Goal: Task Accomplishment & Management: Use online tool/utility

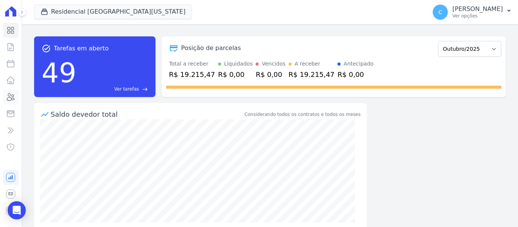
click at [10, 100] on icon at bounding box center [10, 97] width 9 height 9
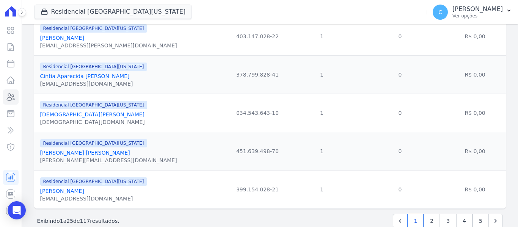
scroll to position [905, 0]
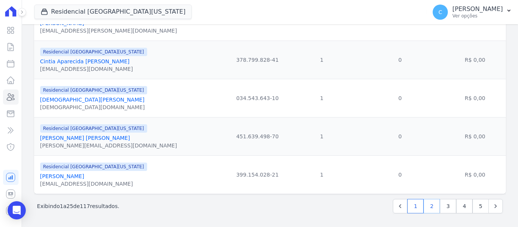
click at [429, 202] on link "2" at bounding box center [432, 206] width 16 height 14
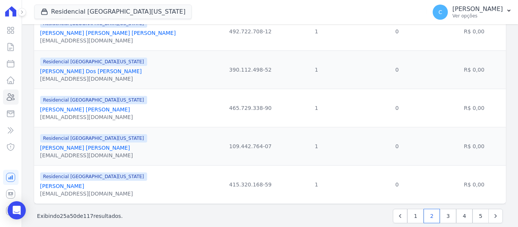
scroll to position [905, 0]
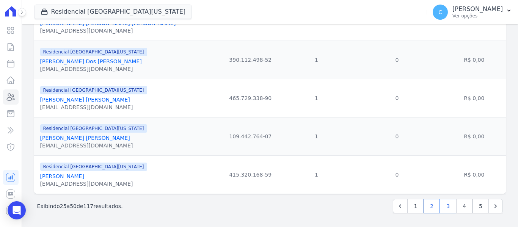
click at [446, 207] on link "3" at bounding box center [448, 206] width 16 height 14
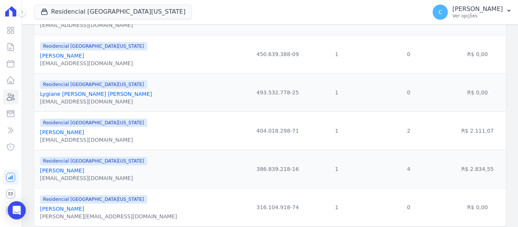
scroll to position [905, 0]
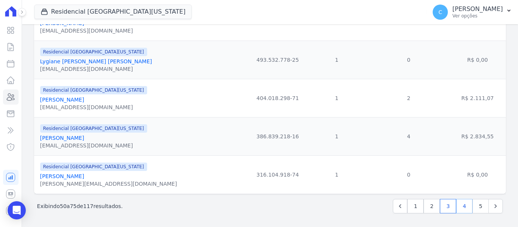
click at [456, 210] on link "4" at bounding box center [464, 206] width 16 height 14
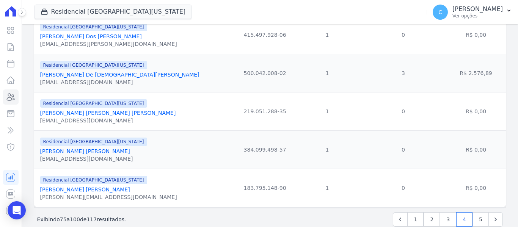
scroll to position [905, 0]
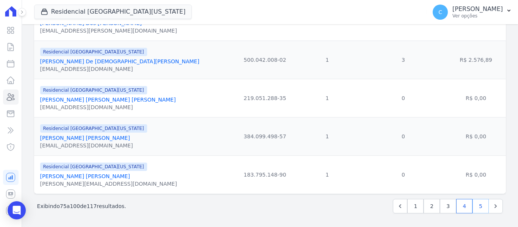
click at [477, 209] on link "5" at bounding box center [481, 206] width 16 height 14
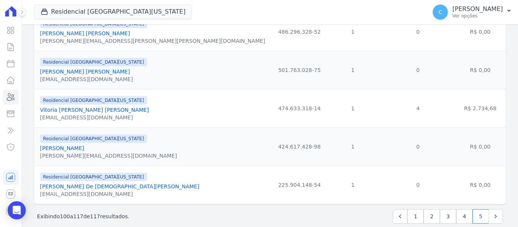
scroll to position [598, 0]
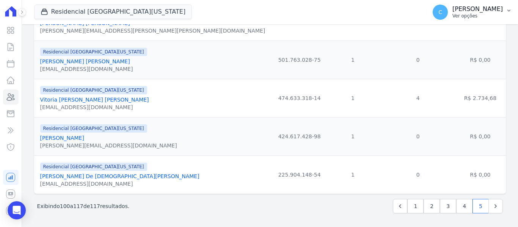
click at [503, 9] on button "C [PERSON_NAME] Ver opções" at bounding box center [472, 12] width 91 height 21
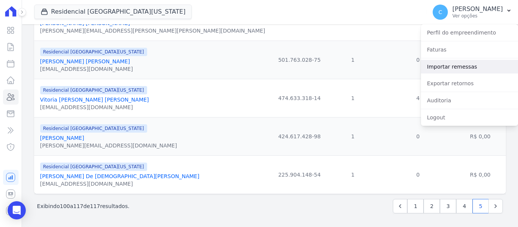
click at [454, 69] on link "Importar remessas" at bounding box center [469, 67] width 97 height 14
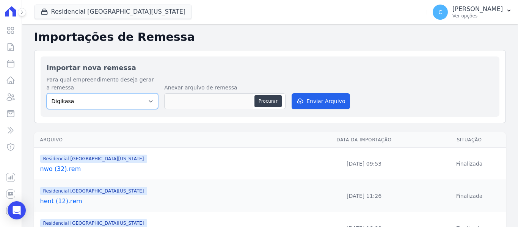
click at [144, 101] on select "Digikasa Ecovip Empreendimento Ghara [GEOGRAPHIC_DATA] Residencial [GEOGRAPHIC_…" at bounding box center [103, 101] width 112 height 16
select select "04af427f-6444-4688-8b2f-f48222b59c9f"
click at [47, 93] on select "Digikasa Ecovip Empreendimento Ghara [GEOGRAPHIC_DATA] Residencial [GEOGRAPHIC_…" at bounding box center [103, 101] width 112 height 16
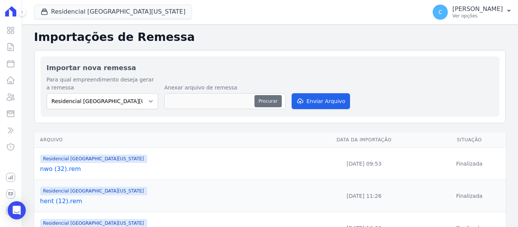
click at [269, 100] on button "Procurar" at bounding box center [267, 101] width 27 height 12
type input "DIGI (9).REM"
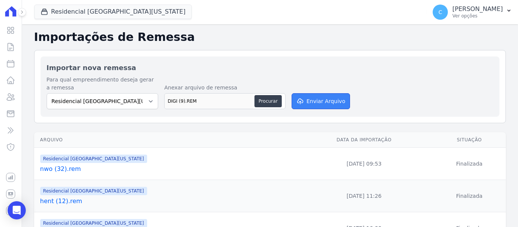
click at [321, 107] on button "Enviar Arquivo" at bounding box center [321, 101] width 58 height 16
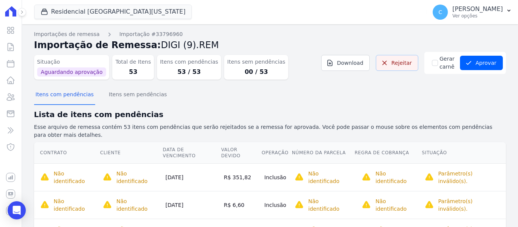
drag, startPoint x: 381, startPoint y: 63, endPoint x: 293, endPoint y: 36, distance: 92.1
click at [381, 63] on icon at bounding box center [385, 63] width 8 height 8
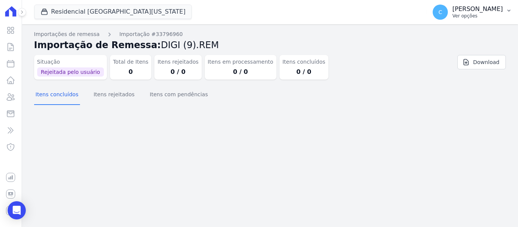
click at [503, 8] on button "C [PERSON_NAME] Ver opções" at bounding box center [472, 12] width 91 height 21
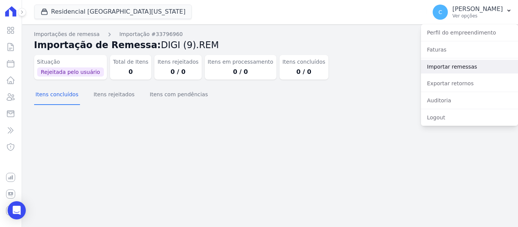
click at [468, 65] on link "Importar remessas" at bounding box center [469, 67] width 97 height 14
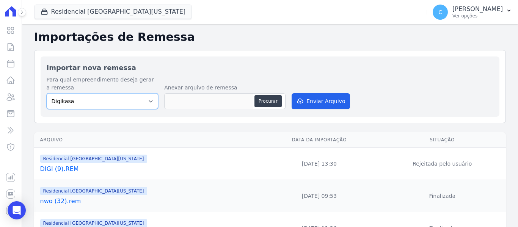
click at [151, 107] on select "Digikasa Ecovip Empreendimento Ghara [GEOGRAPHIC_DATA] Residencial [GEOGRAPHIC_…" at bounding box center [103, 101] width 112 height 16
select select "04af427f-6444-4688-8b2f-f48222b59c9f"
click at [47, 93] on select "Digikasa Ecovip Empreendimento Ghara [GEOGRAPHIC_DATA] Residencial [GEOGRAPHIC_…" at bounding box center [103, 101] width 112 height 16
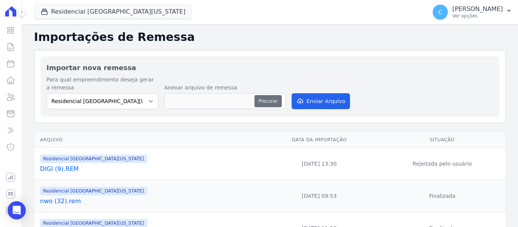
click at [269, 99] on button "Procurar" at bounding box center [267, 101] width 27 height 12
type input "nwo (33).rem"
click at [318, 105] on button "Enviar Arquivo" at bounding box center [321, 101] width 58 height 16
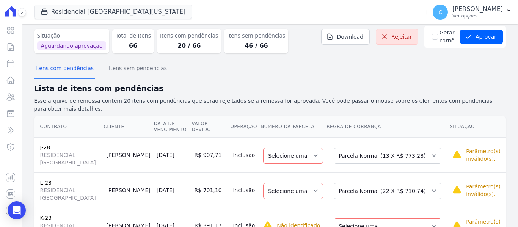
scroll to position [38, 0]
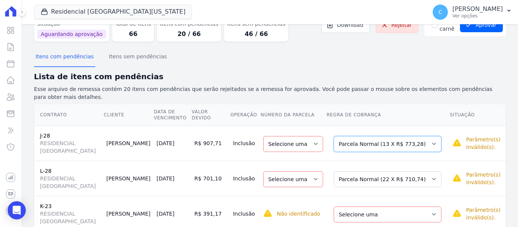
click at [424, 137] on select "Selecione uma Nova Parcela Avulsa Parcela Avulsa Existente Intercalada (2 X R$ …" at bounding box center [388, 144] width 108 height 16
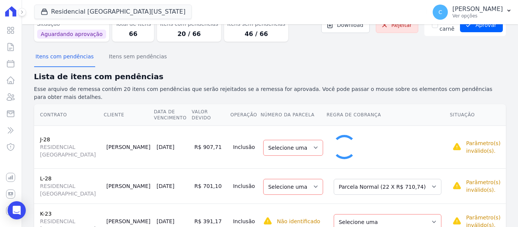
select select "1"
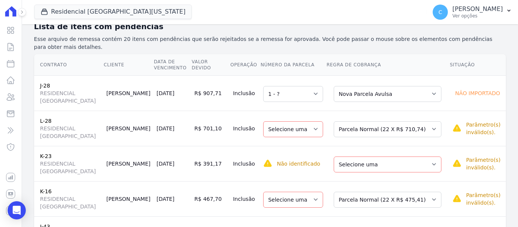
scroll to position [114, 0]
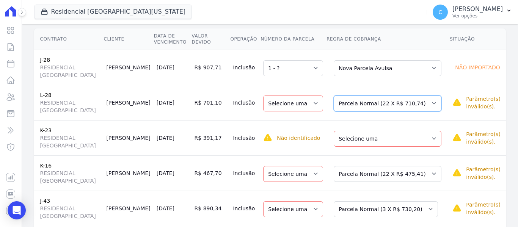
click at [416, 99] on select "Selecione uma Nova Parcela Avulsa Parcela Avulsa Existente Parcela Normal (22 X…" at bounding box center [388, 104] width 108 height 16
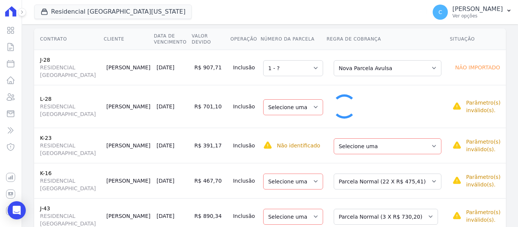
select select "1"
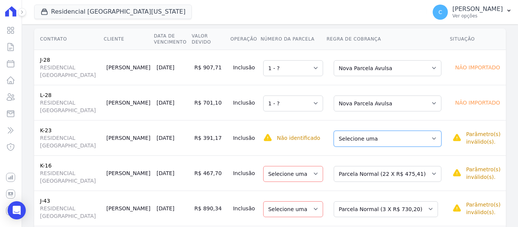
click at [397, 132] on select "Selecione uma Nova Parcela Avulsa Parcela Avulsa Existente Intercalada (1 X R$ …" at bounding box center [388, 139] width 108 height 16
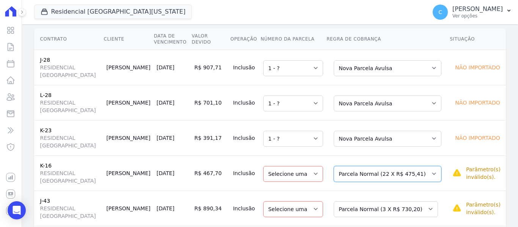
click at [399, 168] on select "Selecione uma Nova Parcela Avulsa Parcela Avulsa Existente Intercalada (16 X R$…" at bounding box center [388, 174] width 108 height 16
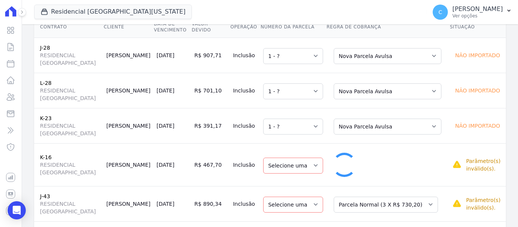
select select "1"
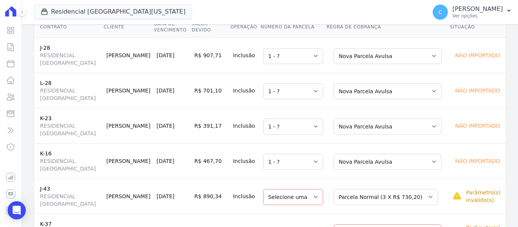
scroll to position [190, 0]
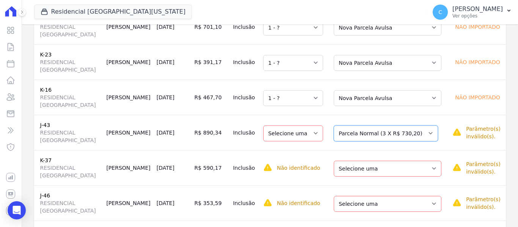
click at [389, 129] on select "Selecione uma Nova Parcela Avulsa Parcela Avulsa Existente Parcela Normal (3 X …" at bounding box center [386, 134] width 104 height 16
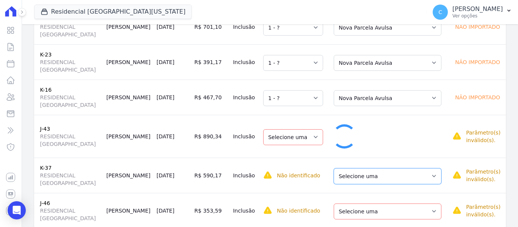
select select "1"
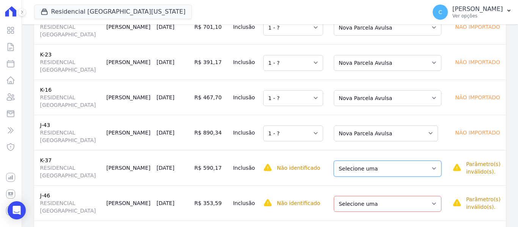
click at [378, 168] on select "Selecione uma Nova Parcela Avulsa Parcela Avulsa Existente Parcela Normal (67 X…" at bounding box center [388, 169] width 108 height 16
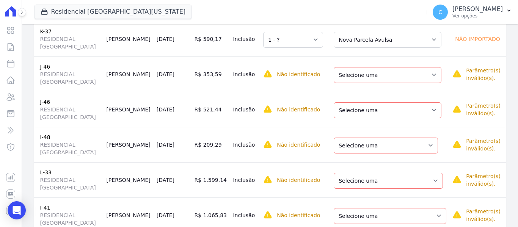
scroll to position [341, 0]
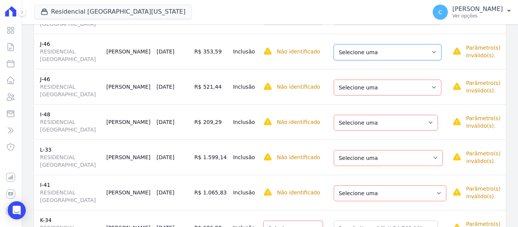
click at [375, 52] on select "Selecione uma Nova Parcela Avulsa Parcela Avulsa Existente Intercalada (2 X R$ …" at bounding box center [388, 52] width 108 height 16
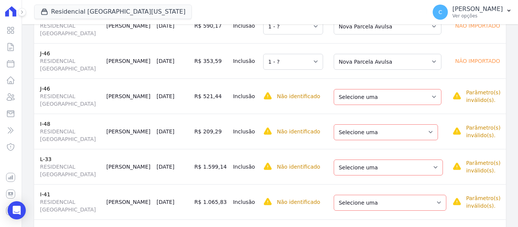
scroll to position [303, 0]
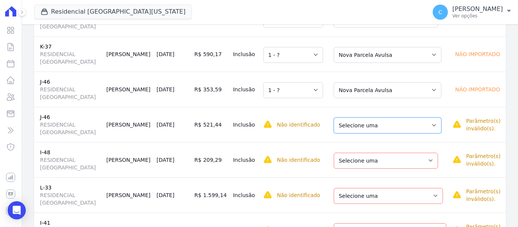
click at [375, 122] on select "Selecione uma Nova Parcela Avulsa Parcela Avulsa Existente Intercalada (2 X R$ …" at bounding box center [388, 126] width 108 height 16
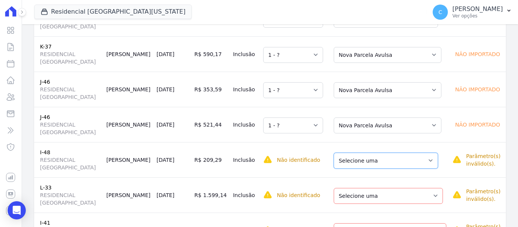
click at [369, 153] on select "Selecione uma Nova Parcela Avulsa Parcela Avulsa Existente Parcela Normal (1 X …" at bounding box center [386, 161] width 104 height 16
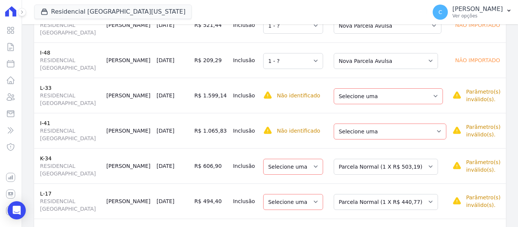
scroll to position [417, 0]
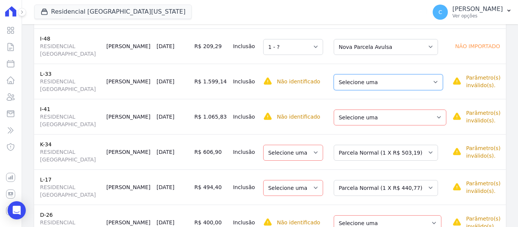
click at [368, 74] on select "Selecione uma Nova Parcela Avulsa Parcela Avulsa Existente Parcela Normal (1 X …" at bounding box center [388, 82] width 109 height 16
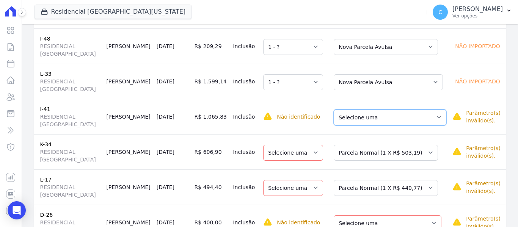
click at [366, 110] on select "Selecione uma Nova Parcela Avulsa Parcela Avulsa Existente Intercalada (2 X R$ …" at bounding box center [390, 118] width 113 height 16
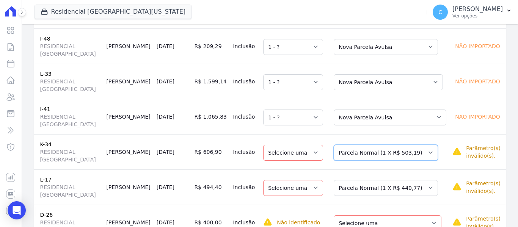
click at [376, 151] on select "Selecione uma Nova Parcela Avulsa Parcela Avulsa Existente Intercalada (2 X R$ …" at bounding box center [386, 153] width 104 height 16
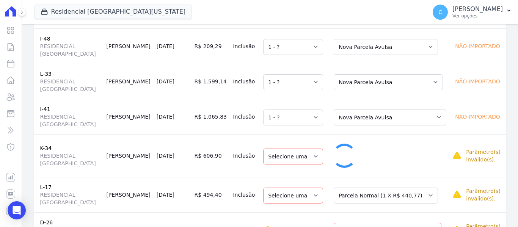
select select "1"
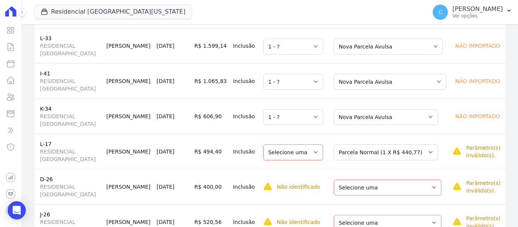
scroll to position [455, 0]
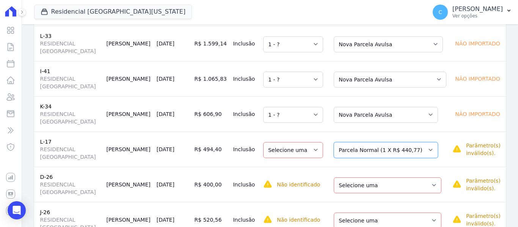
click at [372, 142] on select "Selecione uma Nova Parcela Avulsa Parcela Avulsa Existente Parcela Normal (1 X …" at bounding box center [386, 150] width 104 height 16
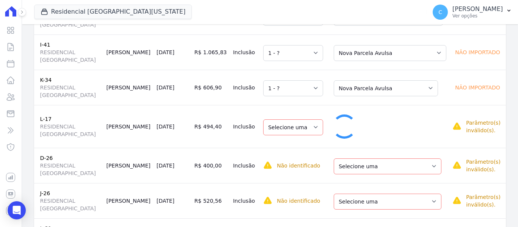
select select "1"
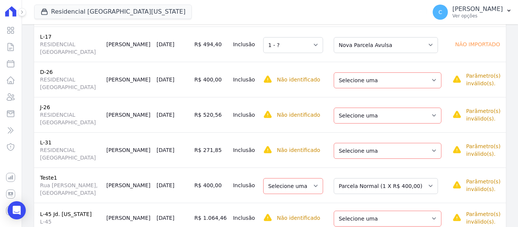
scroll to position [569, 0]
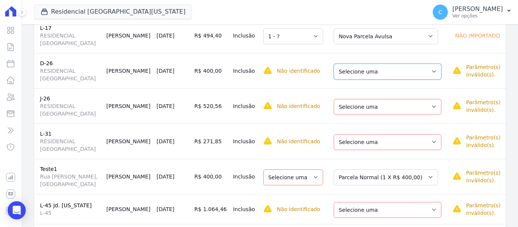
click at [370, 64] on select "Selecione uma Nova Parcela Avulsa Parcela Avulsa Existente Intercalada (1 X R$ …" at bounding box center [388, 72] width 108 height 16
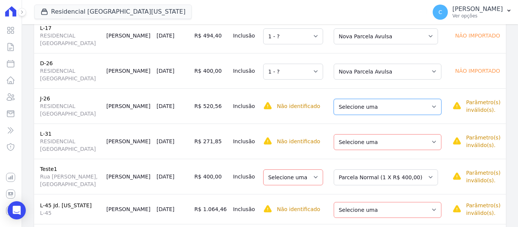
click at [369, 102] on select "Selecione uma Nova Parcela Avulsa Parcela Avulsa Existente Parcela Normal (50 X…" at bounding box center [388, 107] width 108 height 16
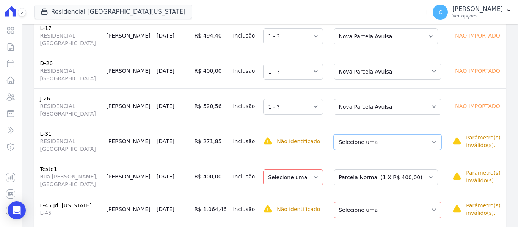
click at [371, 140] on select "Selecione uma Nova Parcela Avulsa Parcela Avulsa Existente Intercalada (2 X R$ …" at bounding box center [388, 142] width 108 height 16
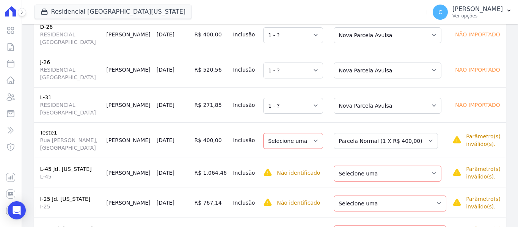
scroll to position [637, 0]
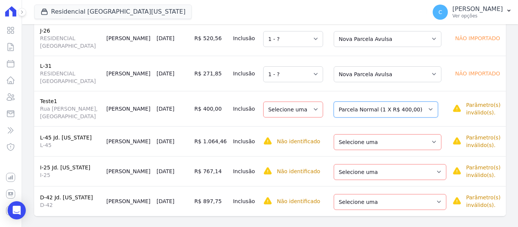
click at [365, 104] on select "Selecione uma Nova Parcela Avulsa Parcela Avulsa Existente Parcela Normal (1 X …" at bounding box center [386, 110] width 104 height 16
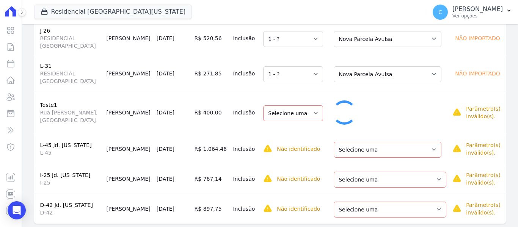
select select "1"
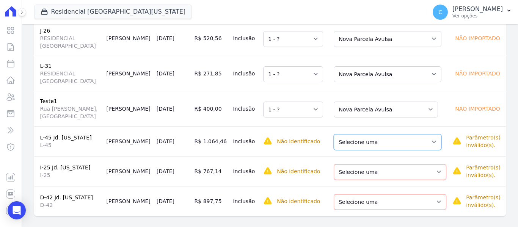
click at [363, 135] on select "Selecione uma Nova Parcela Avulsa Parcela Avulsa Existente Parcela Normal (20 X…" at bounding box center [388, 142] width 108 height 16
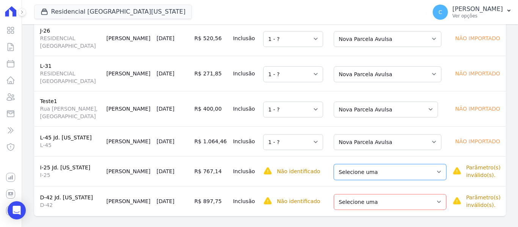
click at [361, 164] on select "Selecione uma Nova Parcela Avulsa Parcela Avulsa Existente Parcela Normal (20 X…" at bounding box center [390, 172] width 113 height 16
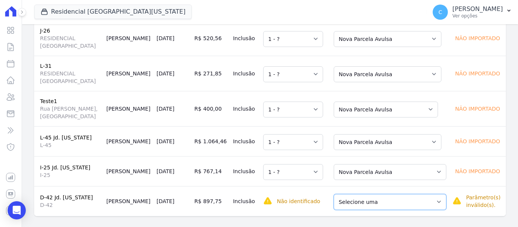
click at [367, 198] on select "Selecione uma Nova Parcela Avulsa Parcela Avulsa Existente Parcela Normal (20 X…" at bounding box center [390, 202] width 113 height 16
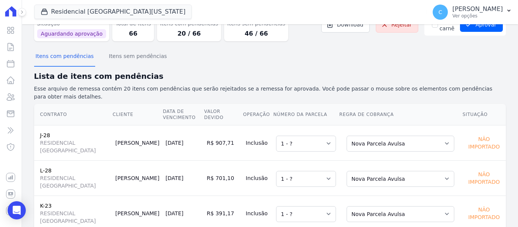
scroll to position [23, 0]
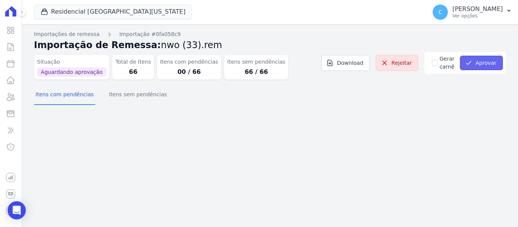
click at [474, 60] on button "Aprovar" at bounding box center [481, 63] width 43 height 14
